Goal: Information Seeking & Learning: Learn about a topic

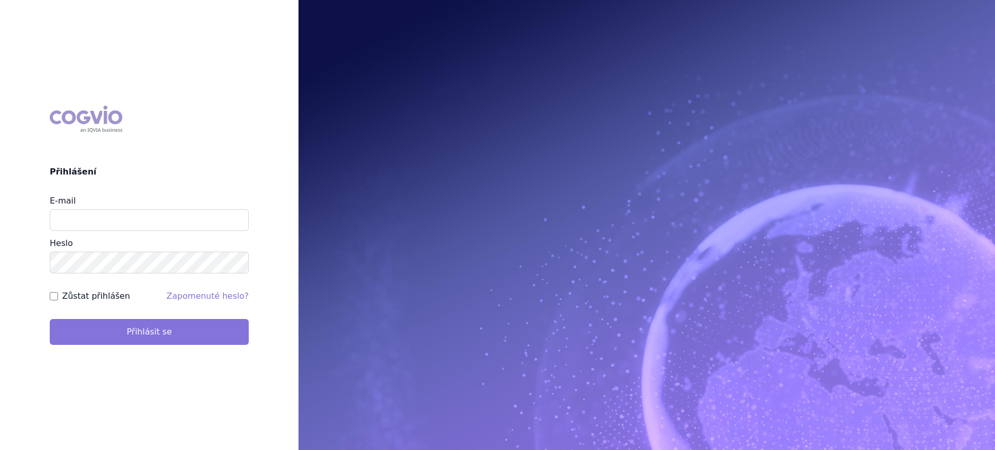
type input "lucie.sichtova@medochemie.com"
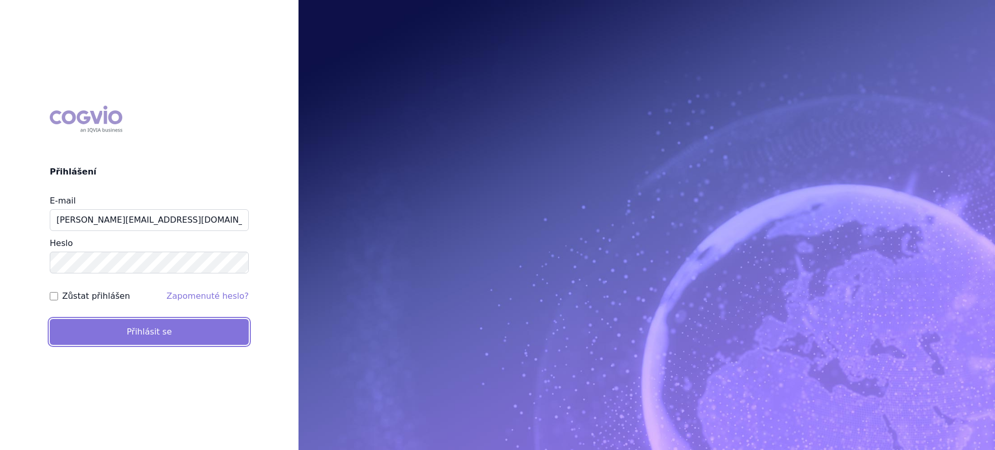
click at [80, 330] on button "Přihlásit se" at bounding box center [149, 332] width 199 height 26
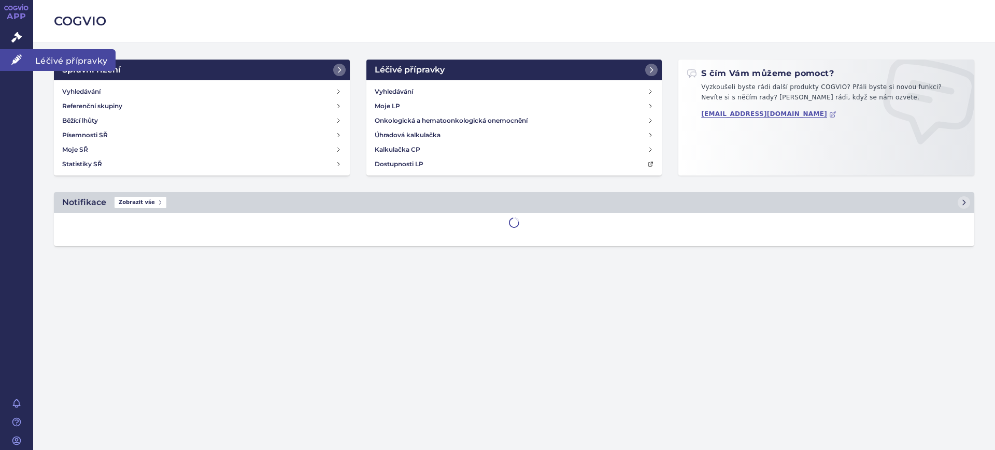
click at [23, 53] on link "Léčivé přípravky" at bounding box center [16, 60] width 33 height 22
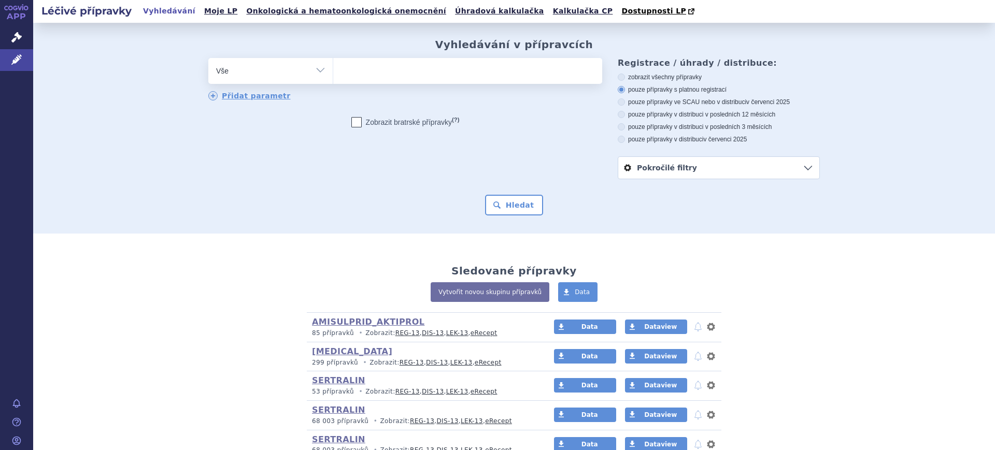
click at [298, 78] on select "Vše Přípravek/SUKL kód MAH VPOIS ATC/Aktivní látka Léková forma Síla" at bounding box center [270, 69] width 124 height 23
select select "filter-atc-group"
click at [208, 59] on select "Vše Přípravek/SUKL kód MAH VPOIS ATC/Aktivní látka Léková forma Síla" at bounding box center [270, 69] width 124 height 23
click at [395, 73] on ul at bounding box center [467, 69] width 269 height 22
click at [333, 73] on select at bounding box center [333, 70] width 1 height 26
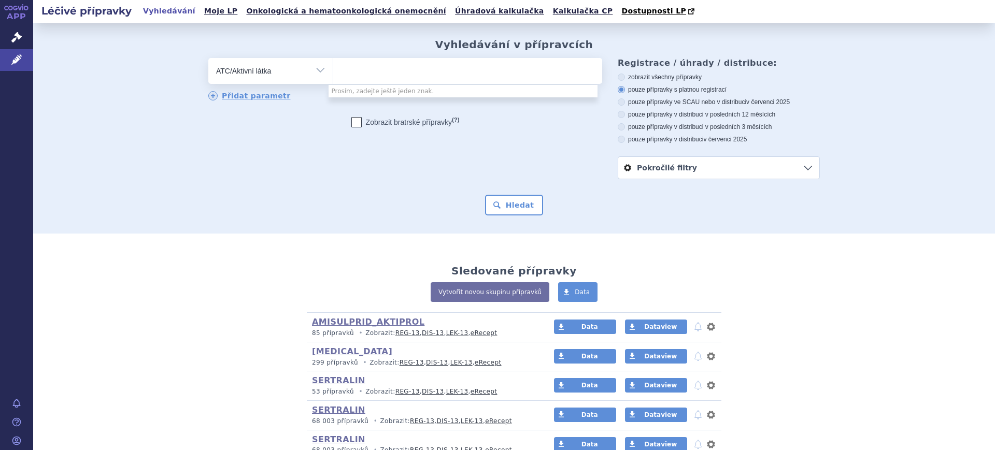
type input "a"
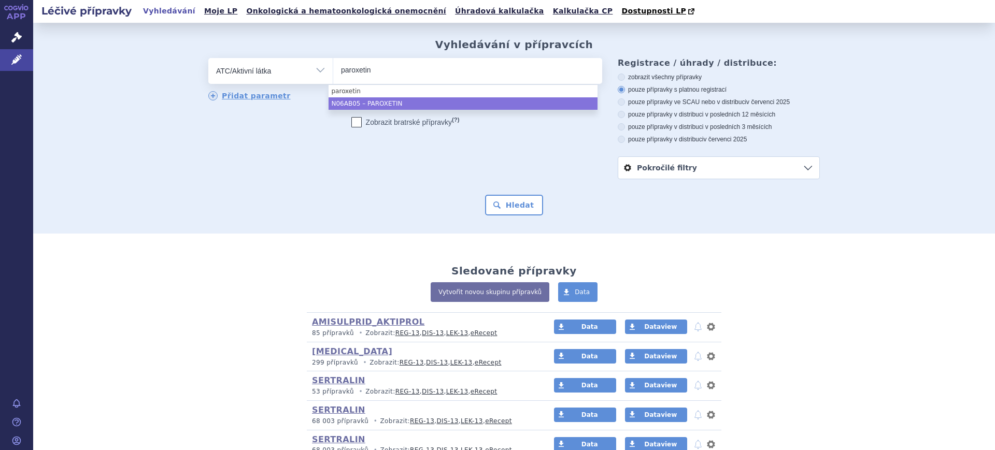
type input "paroxetin"
select select "N06AB05"
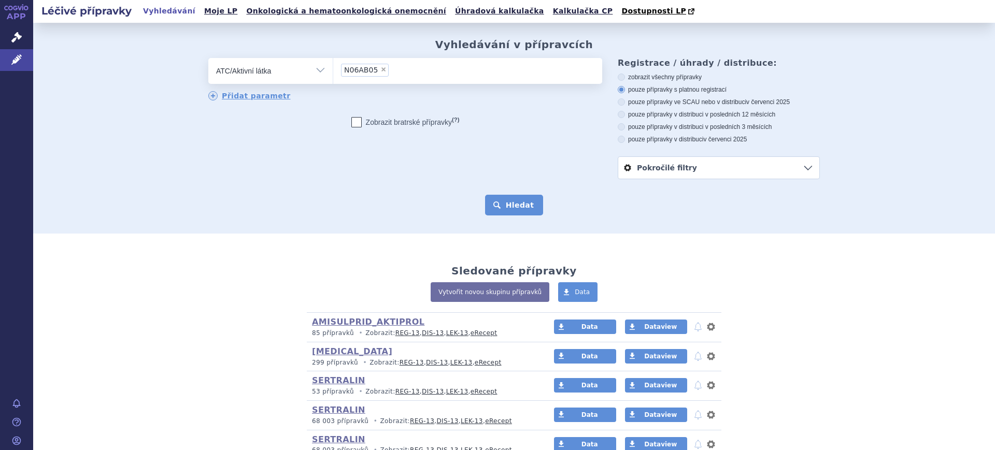
click at [514, 210] on button "Hledat" at bounding box center [514, 205] width 59 height 21
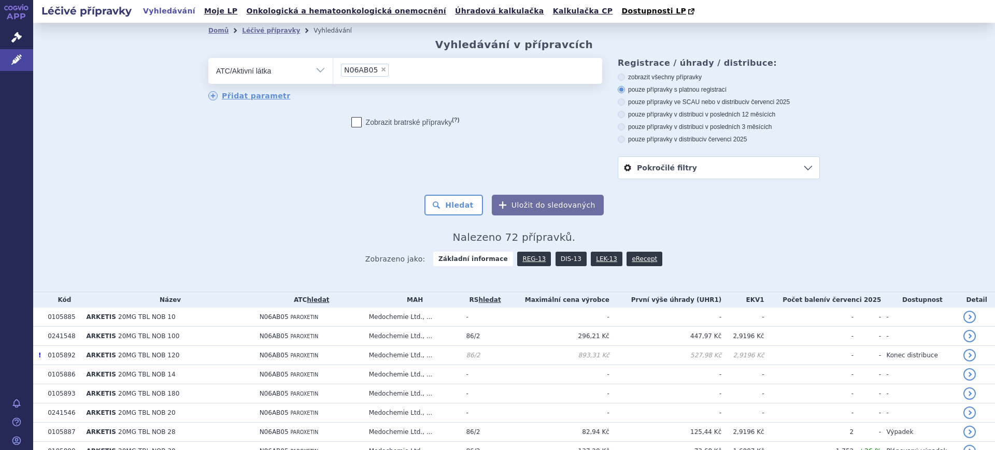
click at [557, 256] on link "DIS-13" at bounding box center [570, 259] width 31 height 15
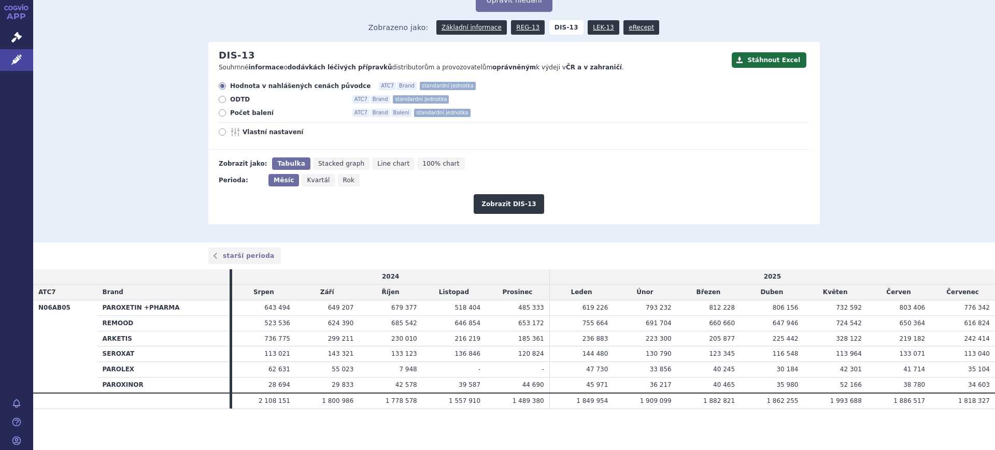
scroll to position [70, 0]
click at [257, 134] on span "Vlastní nastavení" at bounding box center [299, 131] width 114 height 8
click at [226, 134] on input "Vlastní nastavení" at bounding box center [223, 133] width 7 height 7
radio input "true"
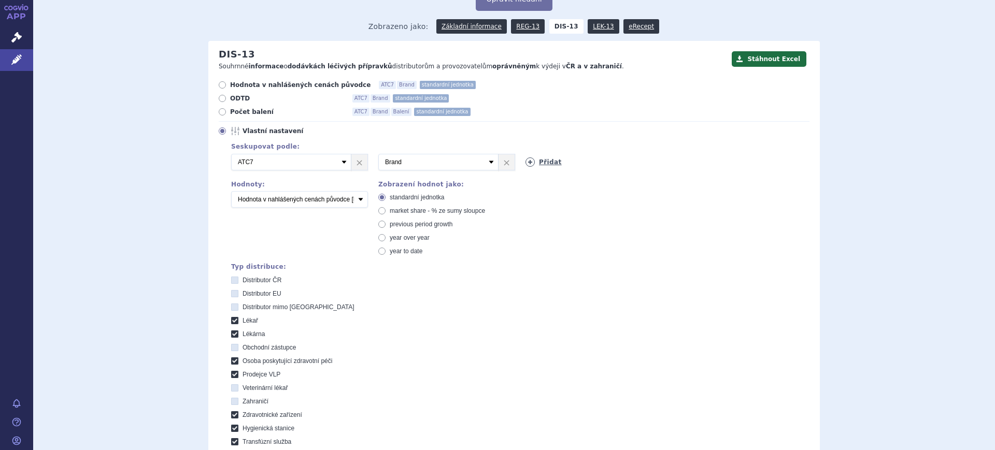
click at [525, 163] on icon at bounding box center [529, 161] width 9 height 9
click at [525, 163] on select "Vyberte groupování ATC3 ATC5 ATC7 Brand Balení SÚKL kód MAH VPOIS Referenční sk…" at bounding box center [585, 162] width 120 height 17
select select "package"
click at [525, 154] on select "Vyberte groupování ATC3 ATC5 ATC7 Brand Balení SÚKL kód MAH VPOIS Referenční sk…" at bounding box center [585, 162] width 120 height 17
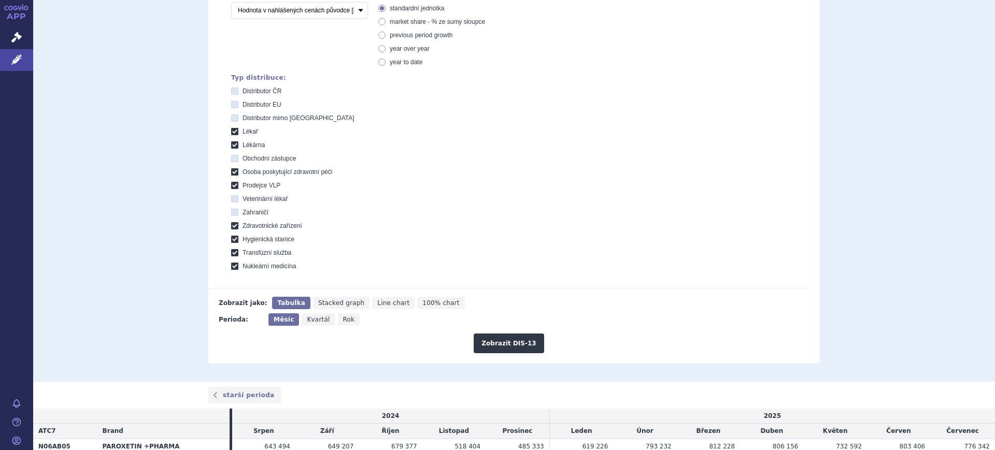
scroll to position [265, 0]
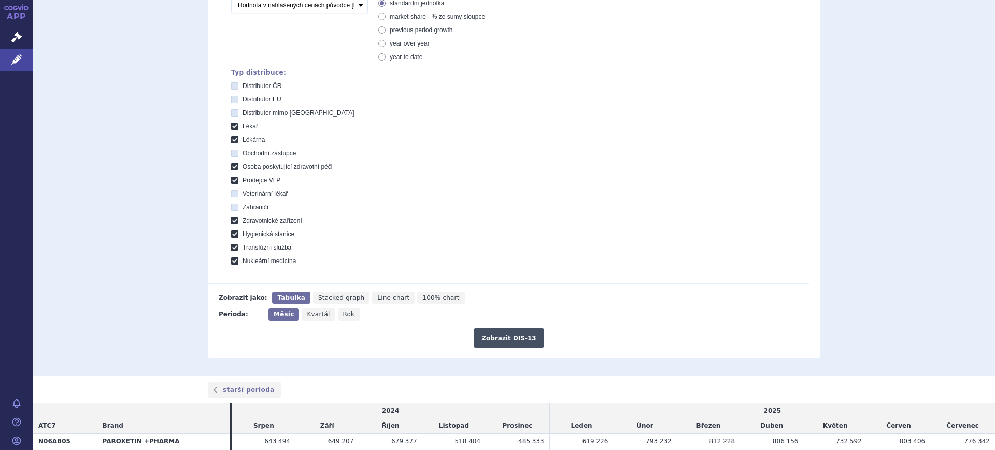
click at [511, 335] on button "Zobrazit DIS-13" at bounding box center [508, 338] width 70 height 20
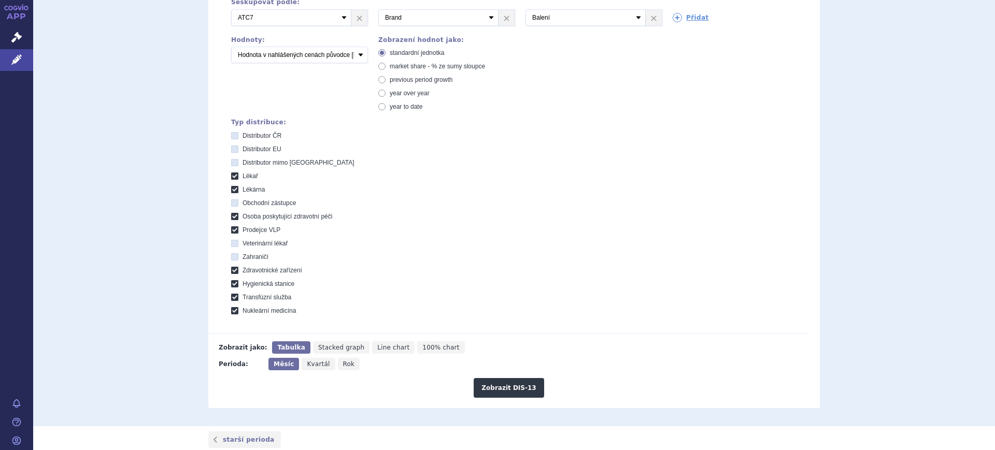
scroll to position [130, 0]
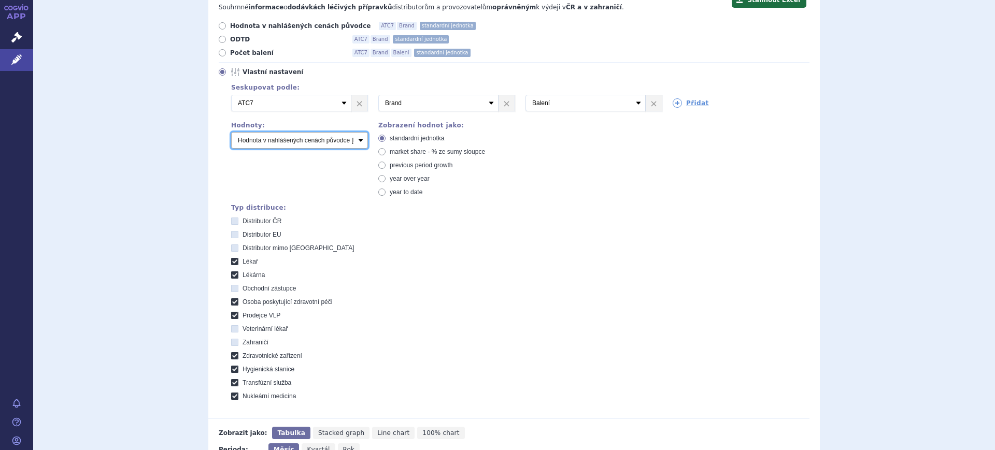
click at [249, 133] on select "Počet balení Hodnota v nahlášených cenách původce [DIS-13] Hodnota v maximálníc…" at bounding box center [299, 140] width 137 height 17
select select "packages"
click at [231, 133] on select "Počet balení Hodnota v nahlášených cenách původce [DIS-13] Hodnota v maximálníc…" at bounding box center [299, 140] width 137 height 17
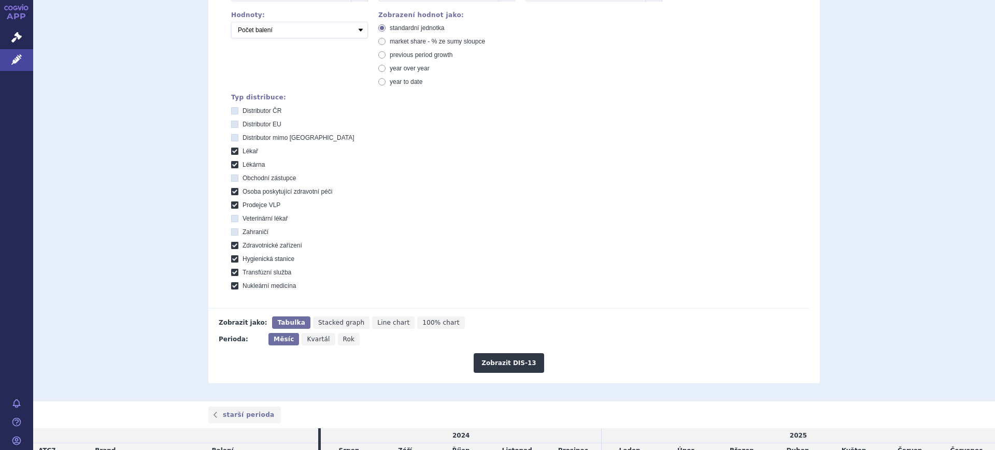
scroll to position [389, 0]
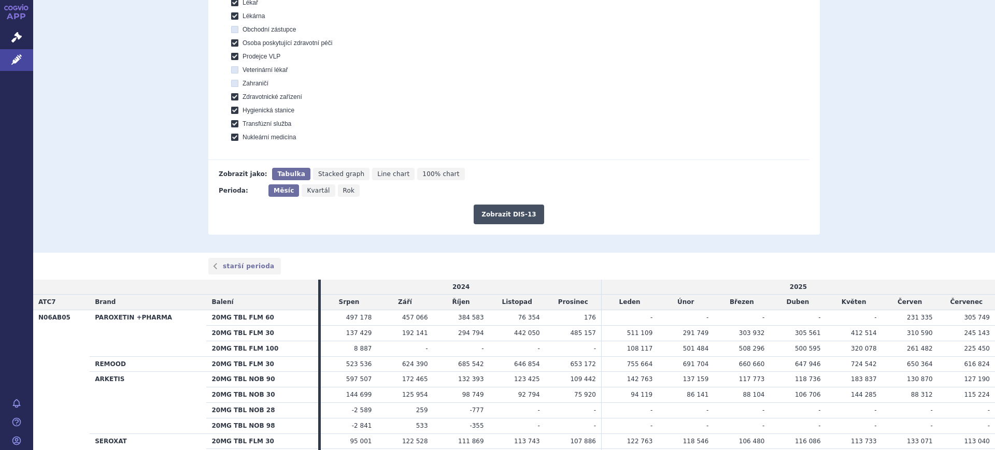
click at [486, 219] on button "Zobrazit DIS-13" at bounding box center [508, 215] width 70 height 20
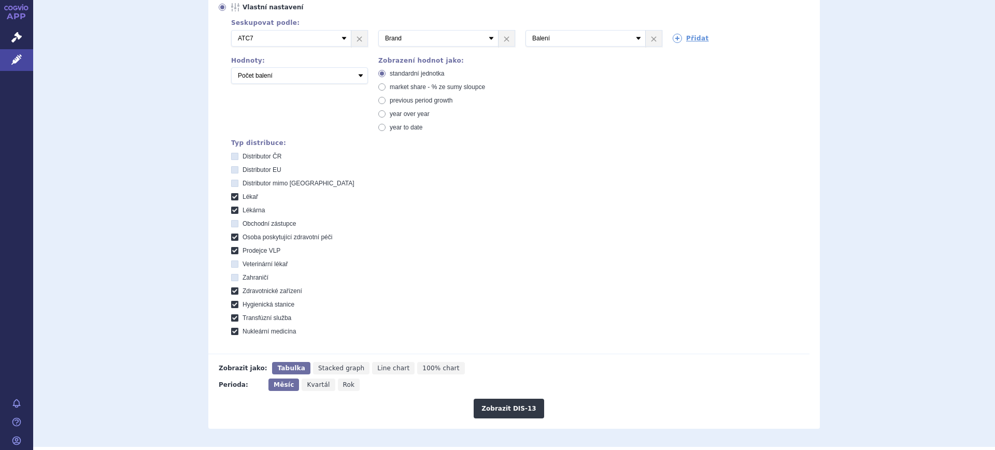
scroll to position [508, 0]
